Goal: Communication & Community: Answer question/provide support

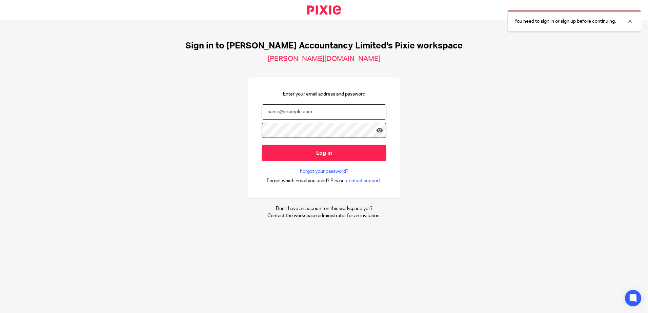
drag, startPoint x: 0, startPoint y: 0, endPoint x: 292, endPoint y: 105, distance: 310.2
click at [292, 105] on input "email" at bounding box center [324, 111] width 125 height 15
type input "[PERSON_NAME][EMAIL_ADDRESS][DOMAIN_NAME]"
click at [262, 145] on input "Log in" at bounding box center [324, 153] width 125 height 17
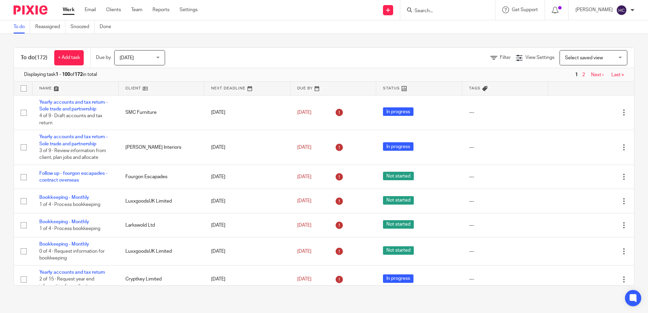
click at [75, 11] on ul "Work Email Clients Team Reports Settings" at bounding box center [135, 9] width 145 height 7
click at [86, 10] on link "Email" at bounding box center [90, 9] width 11 height 7
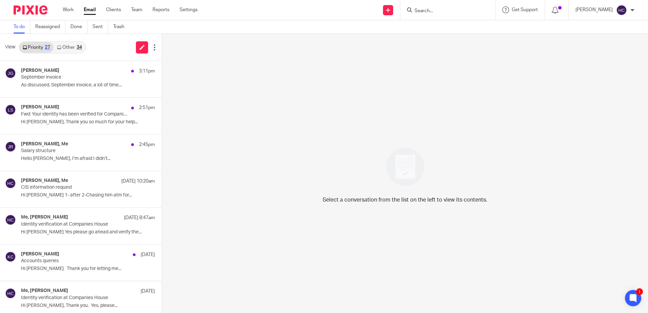
click at [80, 45] on div "34" at bounding box center [79, 47] width 5 height 5
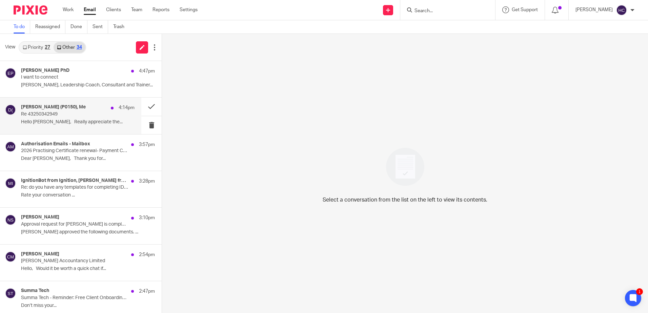
click at [80, 127] on div "[PERSON_NAME] (P0150), Me 4:14pm Re 43250342949 Hello [PERSON_NAME], Really app…" at bounding box center [78, 115] width 114 height 23
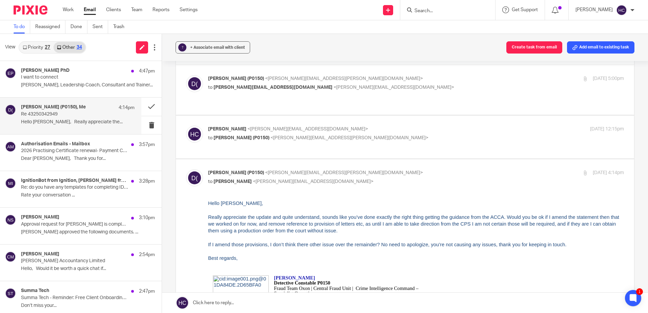
scroll to position [34, 0]
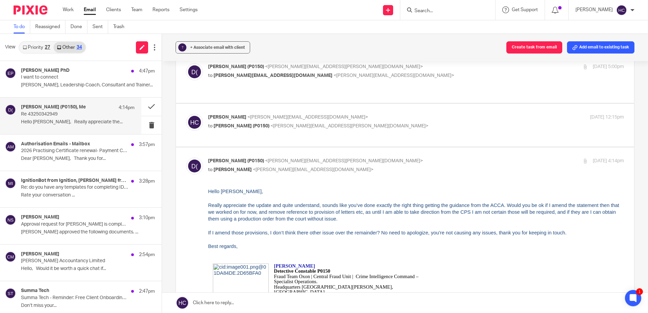
click at [269, 305] on link at bounding box center [405, 303] width 486 height 20
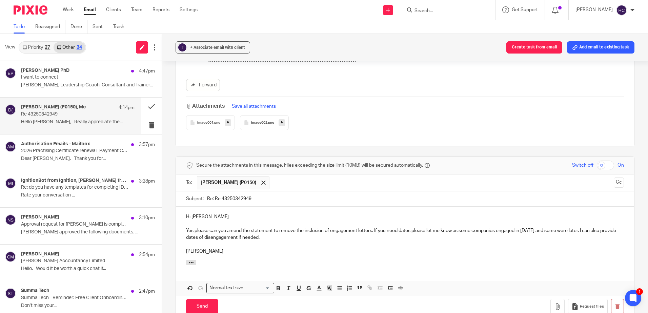
scroll to position [940, 0]
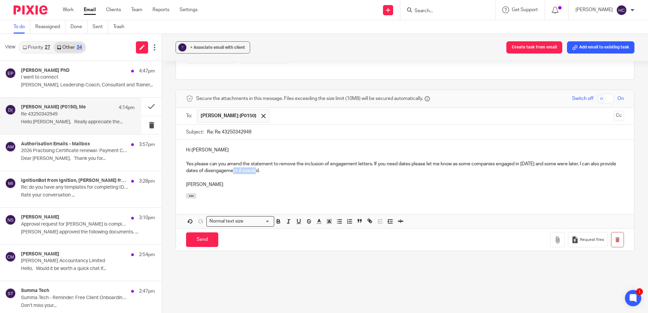
drag, startPoint x: 278, startPoint y: 164, endPoint x: 254, endPoint y: 166, distance: 24.1
click at [254, 166] on p "Yes please can you amend the statement to remove the inclusion of engagement le…" at bounding box center [405, 168] width 438 height 14
click at [258, 181] on p "[PERSON_NAME]" at bounding box center [405, 184] width 438 height 7
click at [322, 164] on p "Yes please can you amend the statement to remove the inclusion of engagement le…" at bounding box center [405, 168] width 438 height 14
drag, startPoint x: 195, startPoint y: 229, endPoint x: 199, endPoint y: 226, distance: 5.1
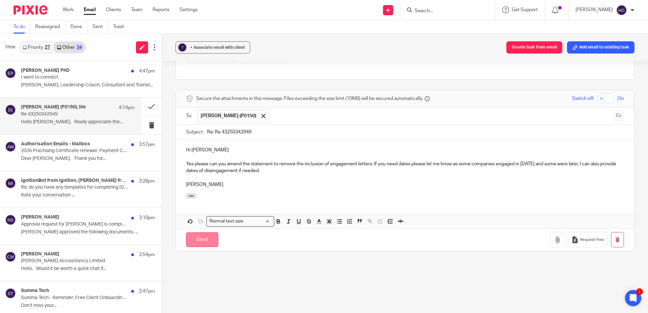
click at [196, 233] on input "Send" at bounding box center [202, 240] width 32 height 15
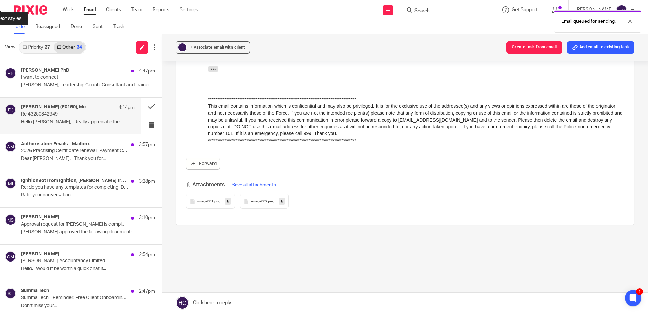
scroll to position [788, 0]
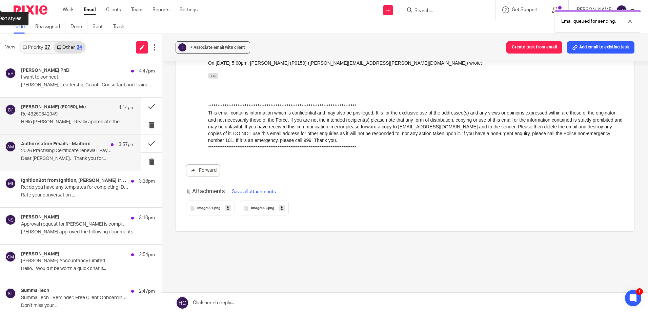
click at [86, 150] on p "2026 Practising Certificate renewal- Payment Confirmation (HB) CRM:0887629" at bounding box center [66, 151] width 91 height 6
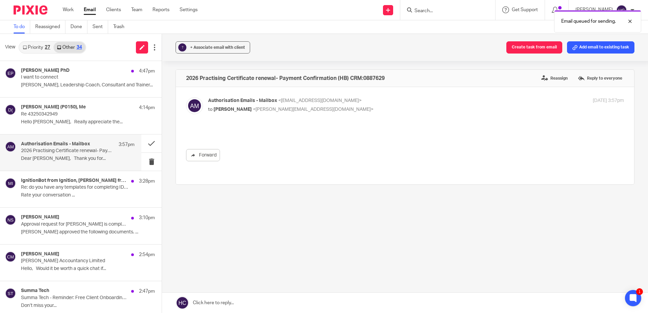
scroll to position [0, 0]
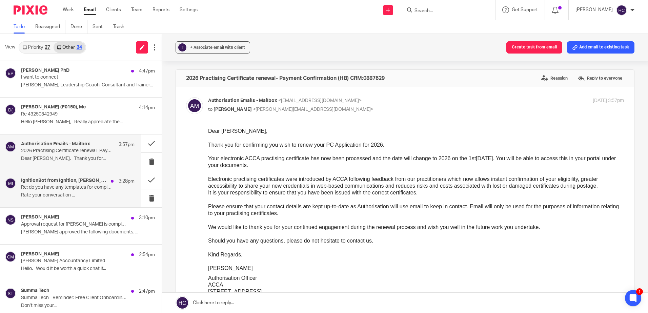
click at [72, 184] on h4 "IgnitionBot from Ignition, [PERSON_NAME] from Ignition" at bounding box center [64, 181] width 86 height 6
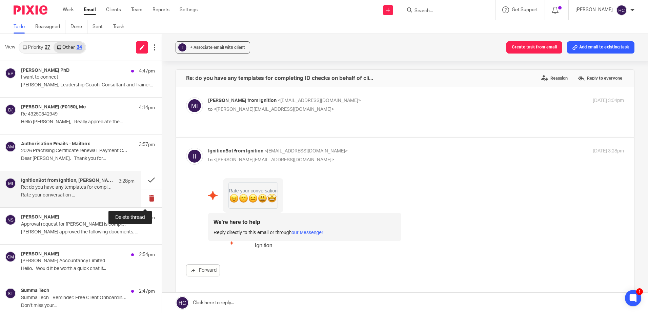
click at [149, 200] on button at bounding box center [151, 199] width 20 height 18
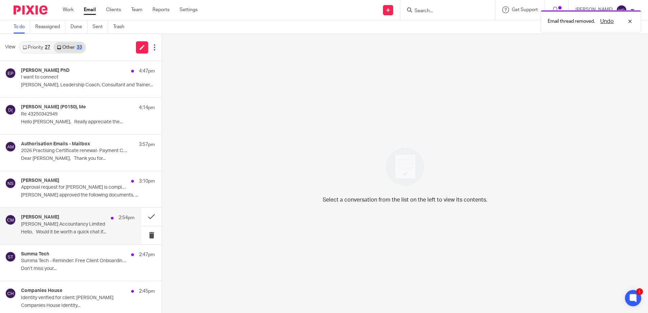
click at [103, 233] on p "Hello, Would it be worth a quick chat if..." at bounding box center [78, 233] width 114 height 6
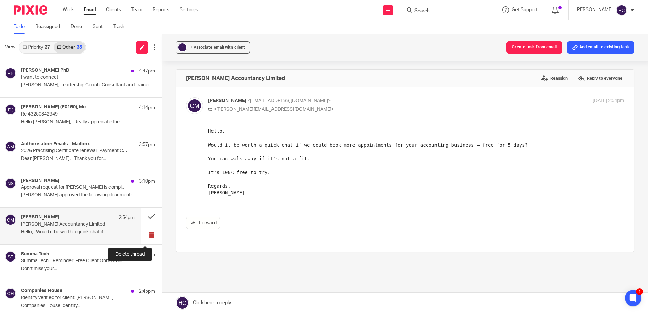
click at [154, 235] on button at bounding box center [151, 236] width 20 height 18
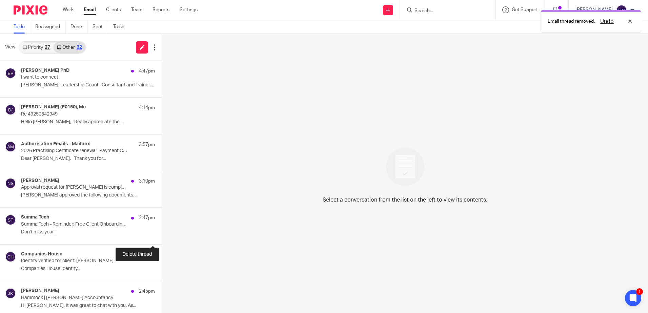
click at [162, 235] on button at bounding box center [164, 236] width 5 height 18
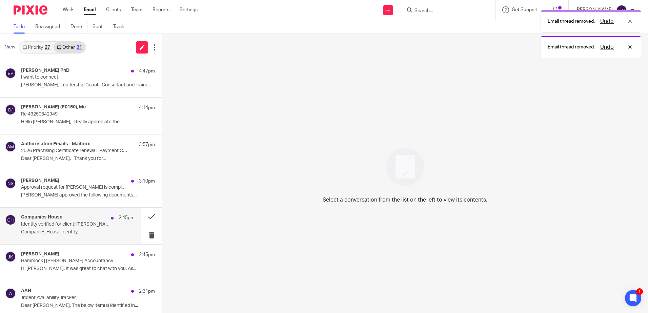
click at [76, 226] on p "Identity verified for client: [PERSON_NAME]" at bounding box center [66, 225] width 91 height 6
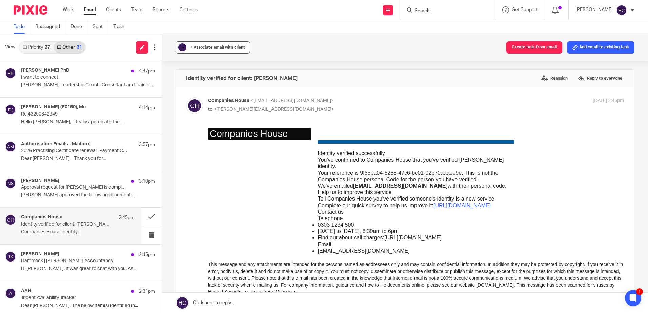
click at [208, 44] on button "? + Associate email with client" at bounding box center [213, 47] width 75 height 12
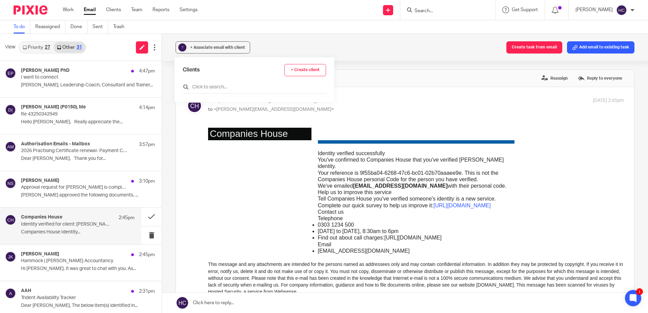
click at [215, 89] on input "text" at bounding box center [254, 87] width 143 height 7
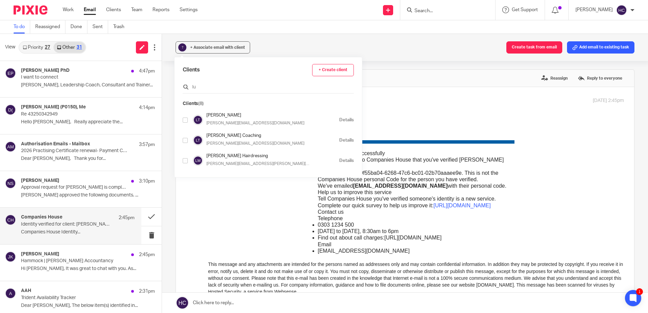
type input "l"
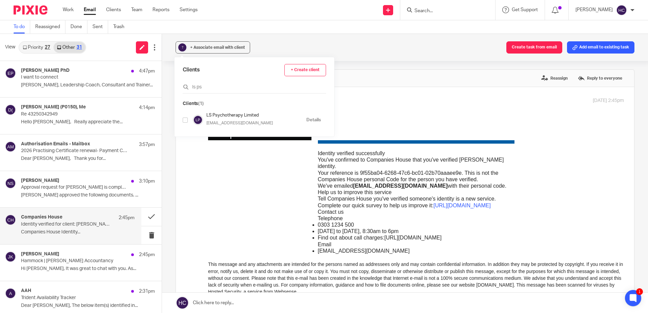
type input "ls ps"
click at [185, 119] on input "checkbox" at bounding box center [185, 120] width 5 height 5
checkbox input "true"
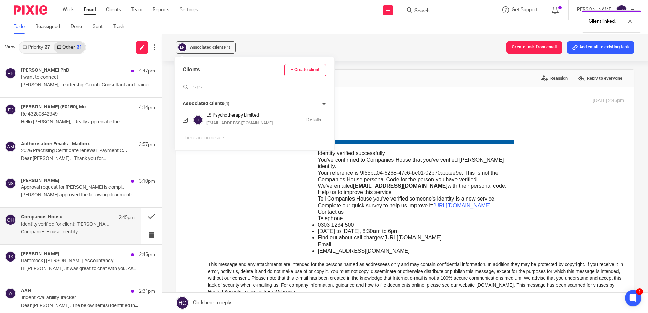
click at [292, 42] on div "Associated clients (1) Create task from email Add email to existing task" at bounding box center [405, 47] width 486 height 27
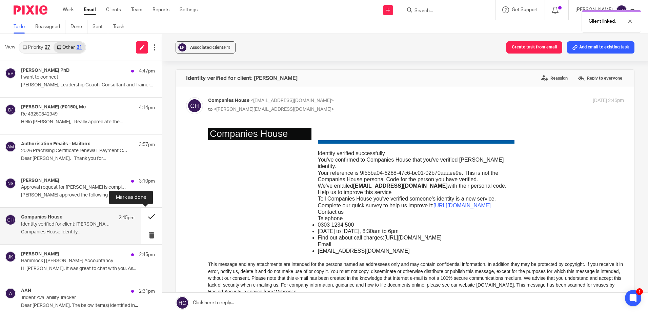
click at [142, 218] on button at bounding box center [151, 217] width 20 height 18
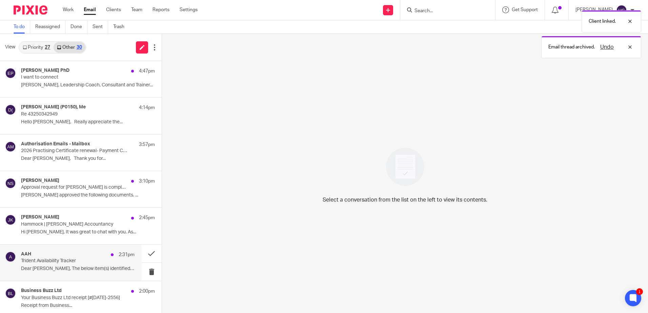
click at [85, 270] on p "Dear [PERSON_NAME], The below item(s) identified in..." at bounding box center [78, 269] width 114 height 6
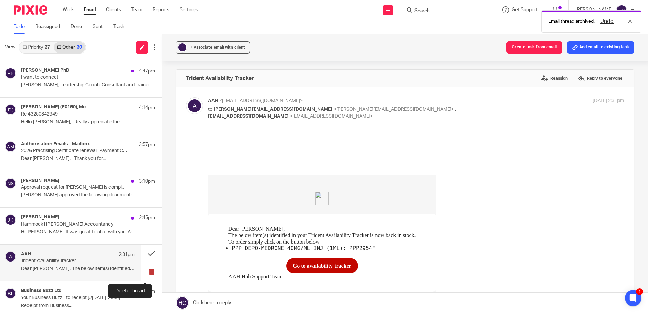
click at [148, 278] on button at bounding box center [151, 272] width 20 height 18
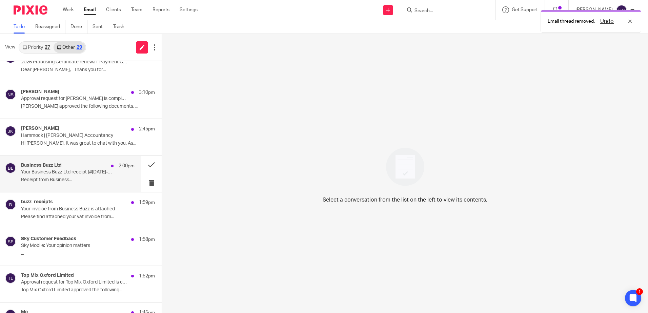
scroll to position [102, 0]
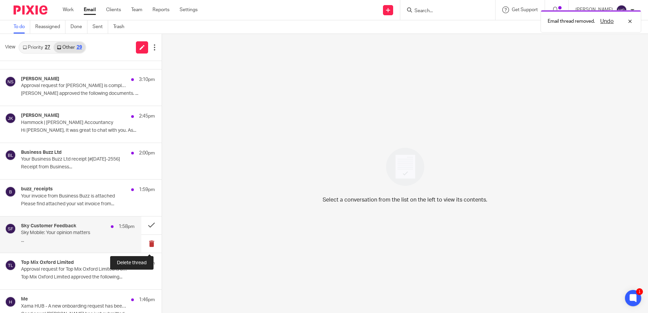
click at [148, 246] on button at bounding box center [151, 244] width 20 height 18
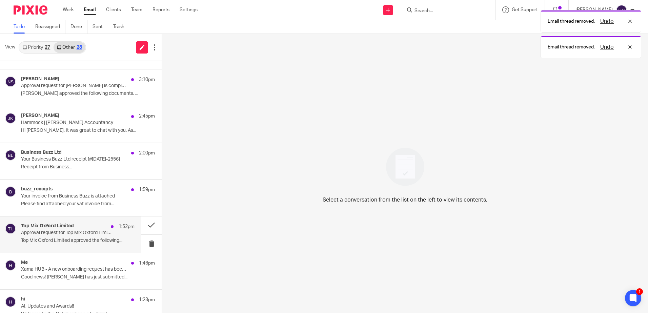
click at [73, 241] on p "Top Mix Oxford Limited approved the following..." at bounding box center [78, 241] width 114 height 6
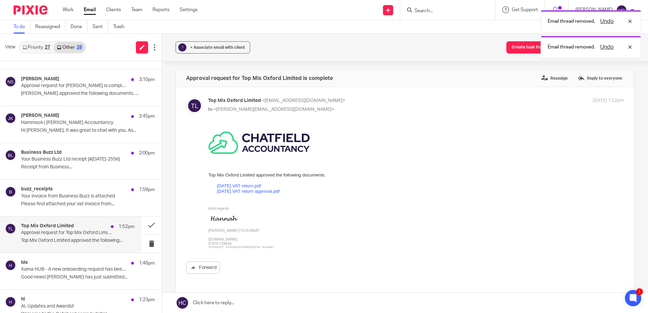
scroll to position [0, 0]
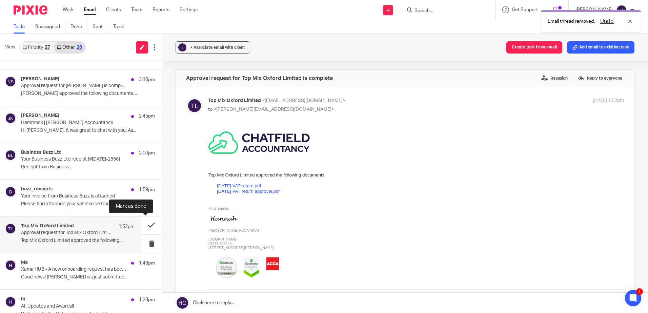
click at [145, 223] on button at bounding box center [151, 226] width 20 height 18
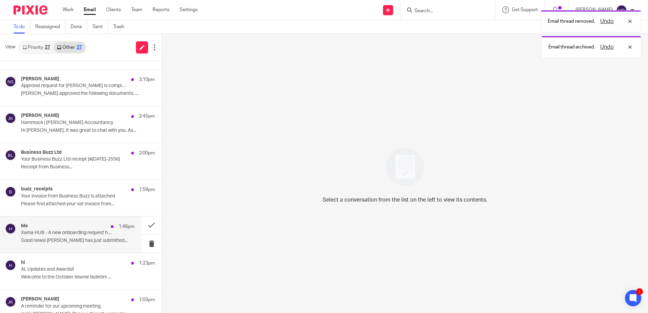
click at [96, 238] on p "Good news! [PERSON_NAME] has just submitted..." at bounding box center [78, 241] width 114 height 6
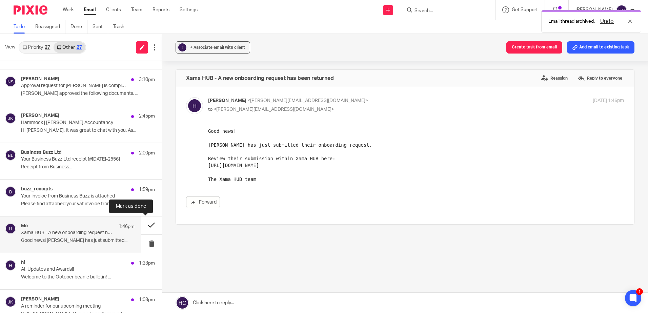
click at [148, 226] on button at bounding box center [151, 226] width 20 height 18
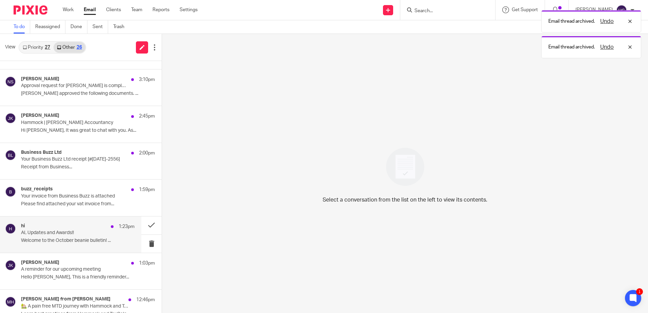
click at [79, 238] on p "Welcome to the October beanie bulletin! ..." at bounding box center [78, 241] width 114 height 6
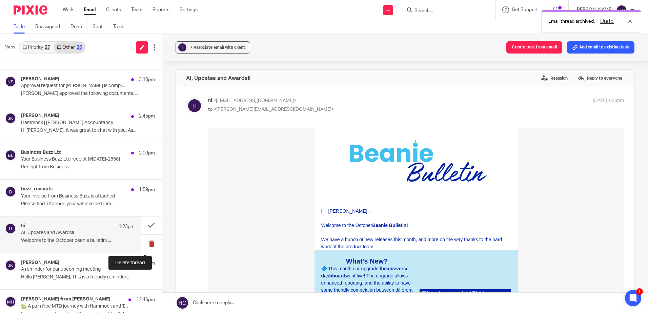
click at [150, 243] on button at bounding box center [151, 244] width 20 height 18
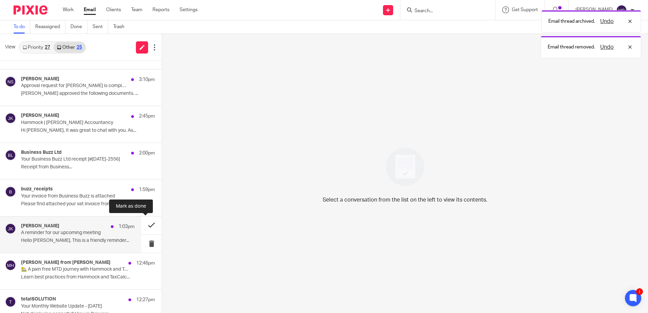
click at [147, 226] on button at bounding box center [151, 226] width 20 height 18
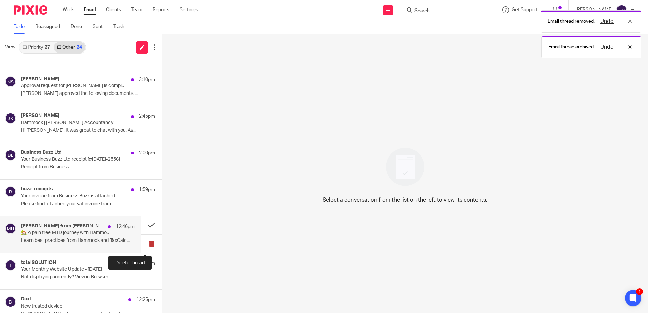
click at [142, 240] on button at bounding box center [151, 244] width 20 height 18
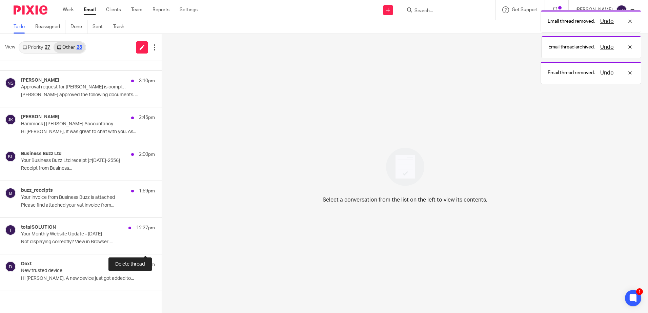
scroll to position [102, 0]
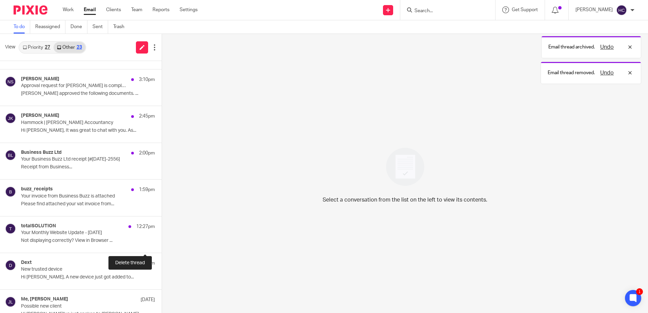
click at [162, 240] on button at bounding box center [164, 244] width 5 height 18
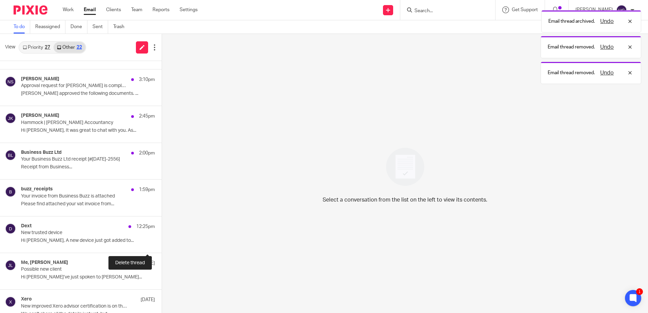
click at [162, 240] on button at bounding box center [164, 244] width 5 height 18
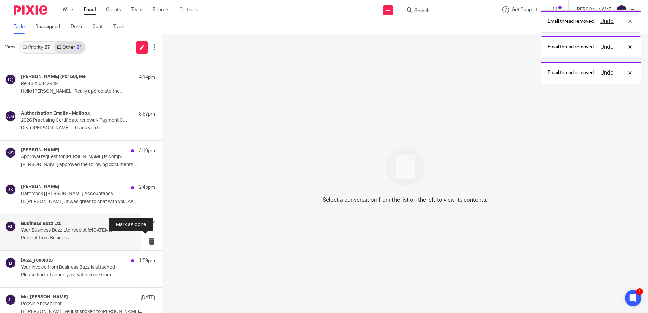
scroll to position [0, 0]
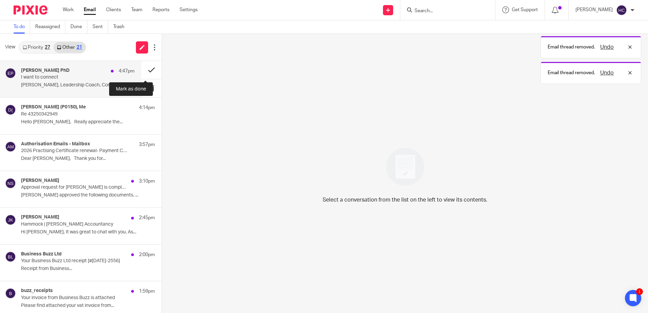
click at [144, 72] on button at bounding box center [151, 70] width 20 height 18
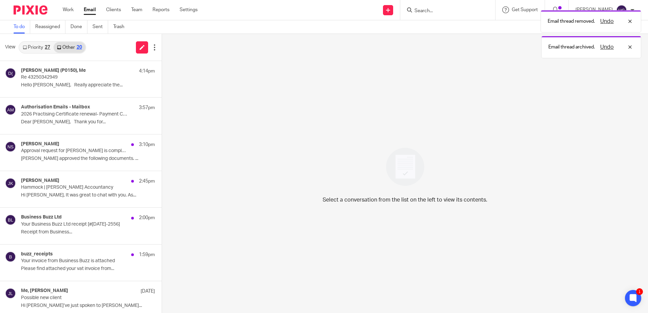
click at [38, 43] on link "Priority 27" at bounding box center [36, 47] width 34 height 11
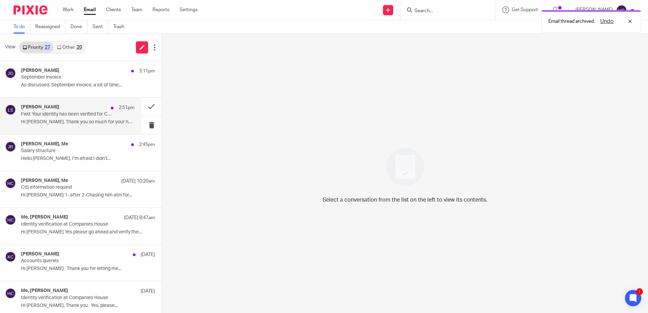
drag, startPoint x: 86, startPoint y: 117, endPoint x: 96, endPoint y: 120, distance: 10.3
click at [86, 117] on p "Fwd: Your identity has been verified for Companies House" at bounding box center [66, 115] width 91 height 6
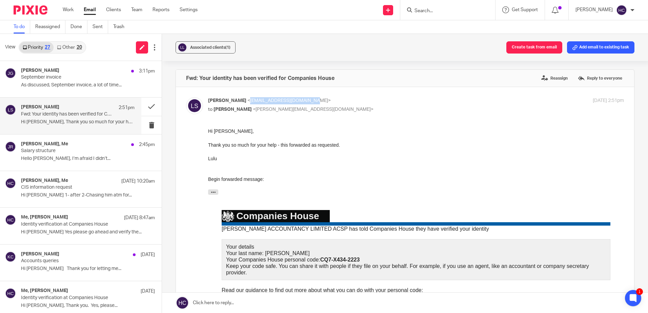
drag, startPoint x: 303, startPoint y: 101, endPoint x: 243, endPoint y: 101, distance: 59.7
click at [248, 101] on span "<[EMAIL_ADDRESS][DOMAIN_NAME]>" at bounding box center [289, 100] width 83 height 5
copy span "[EMAIL_ADDRESS][DOMAIN_NAME]"
drag, startPoint x: 360, startPoint y: 262, endPoint x: 323, endPoint y: 260, distance: 37.7
click at [323, 260] on p "Your Companies House personal code: CQ7-X434-2223" at bounding box center [416, 260] width 380 height 6
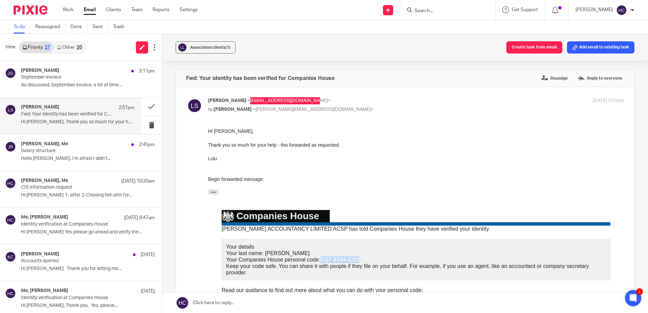
copy strong "CQ7-X434-2223"
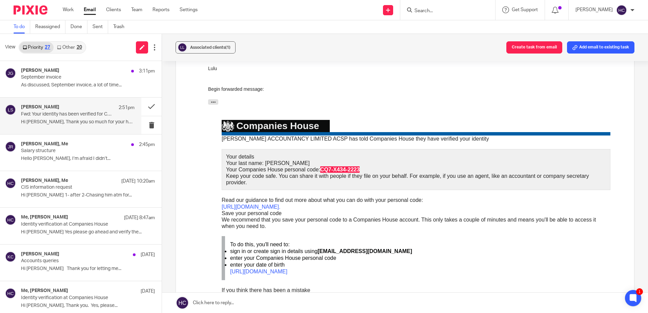
scroll to position [102, 0]
